Goal: Book appointment/travel/reservation

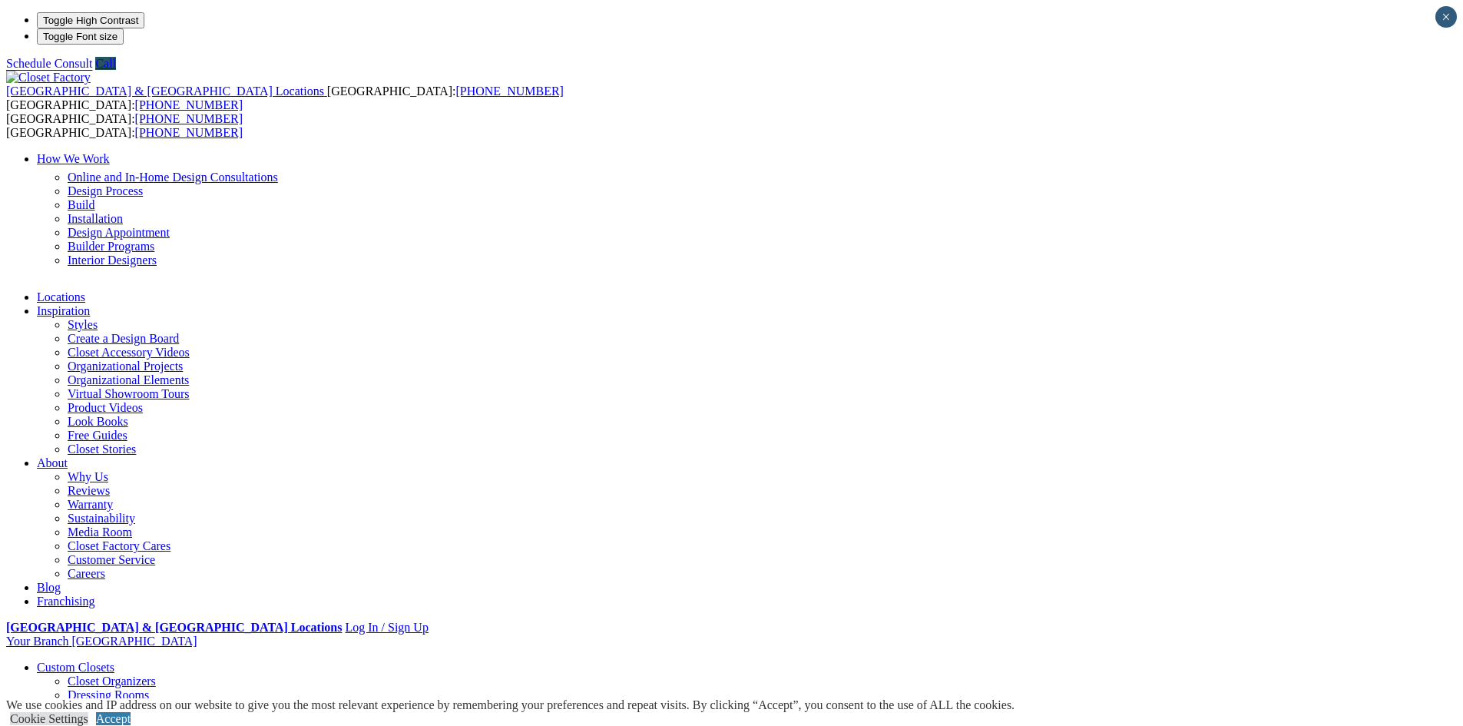
click at [110, 152] on link "How We Work" at bounding box center [73, 158] width 73 height 13
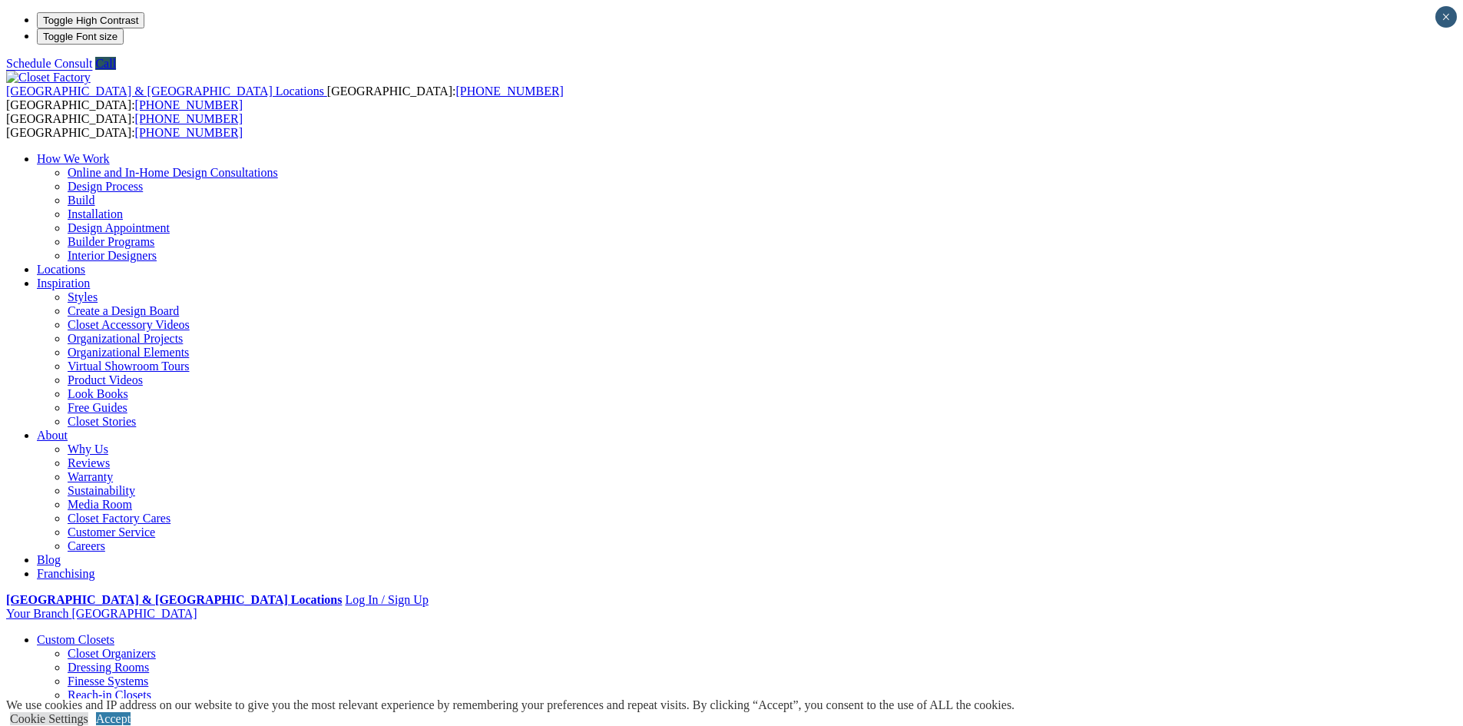
click at [278, 166] on link "Online and In-Home Design Consultations" at bounding box center [173, 172] width 210 height 13
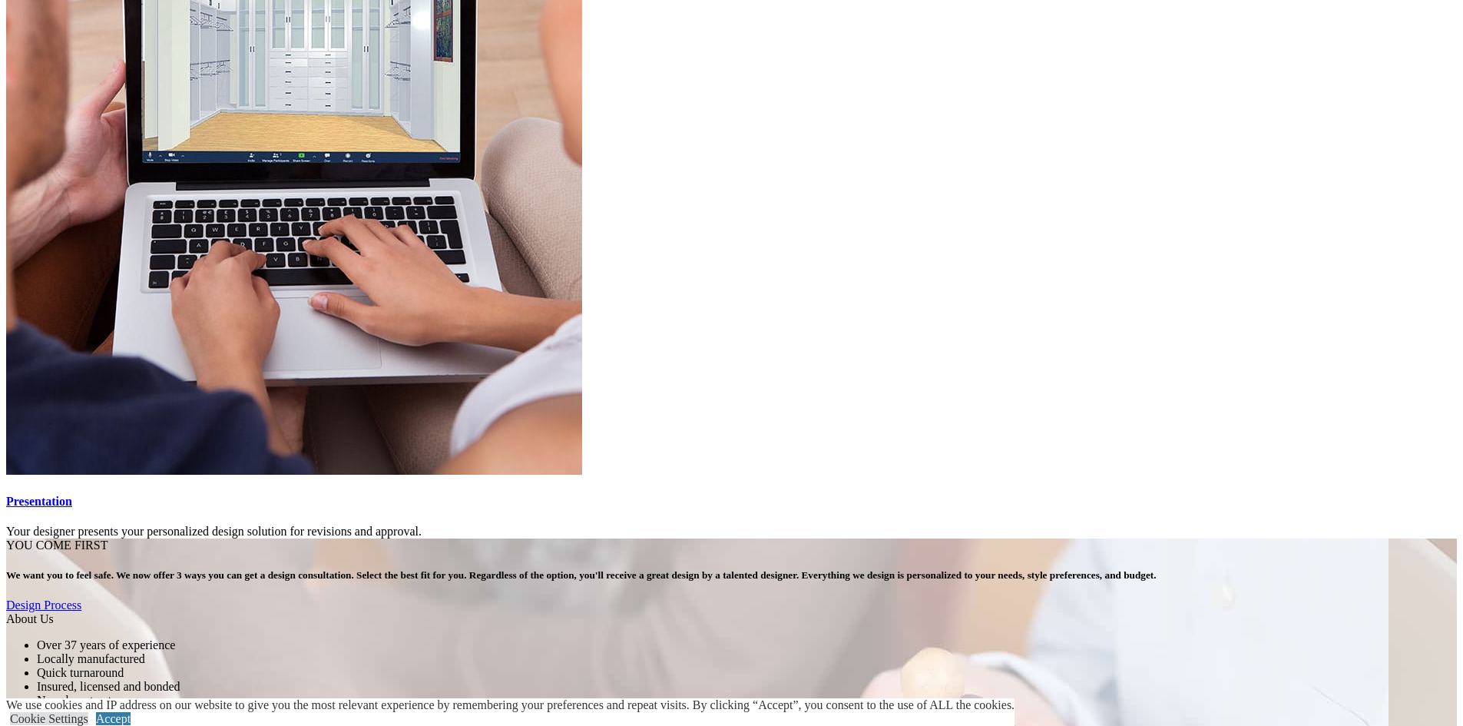
scroll to position [3839, 0]
